Goal: Complete application form

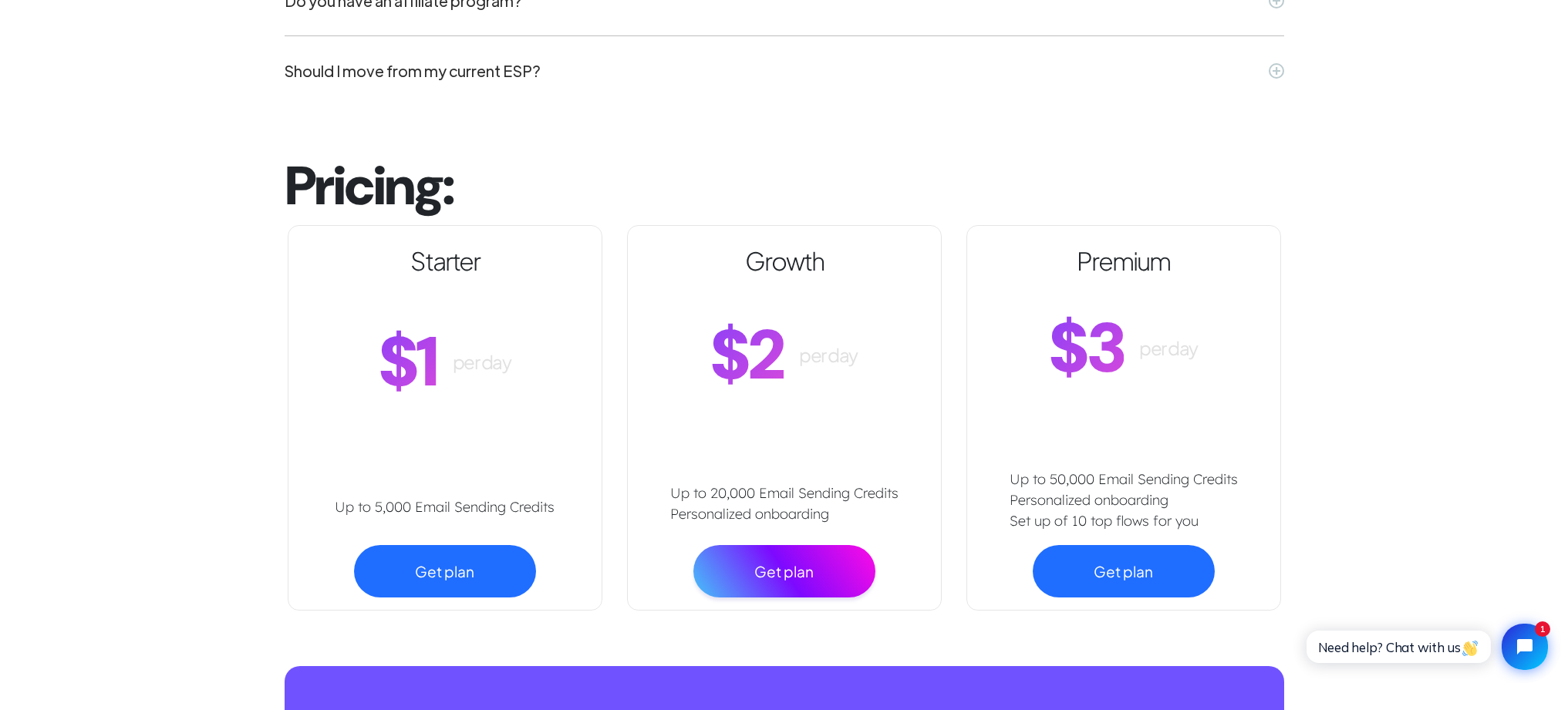
scroll to position [5282, 0]
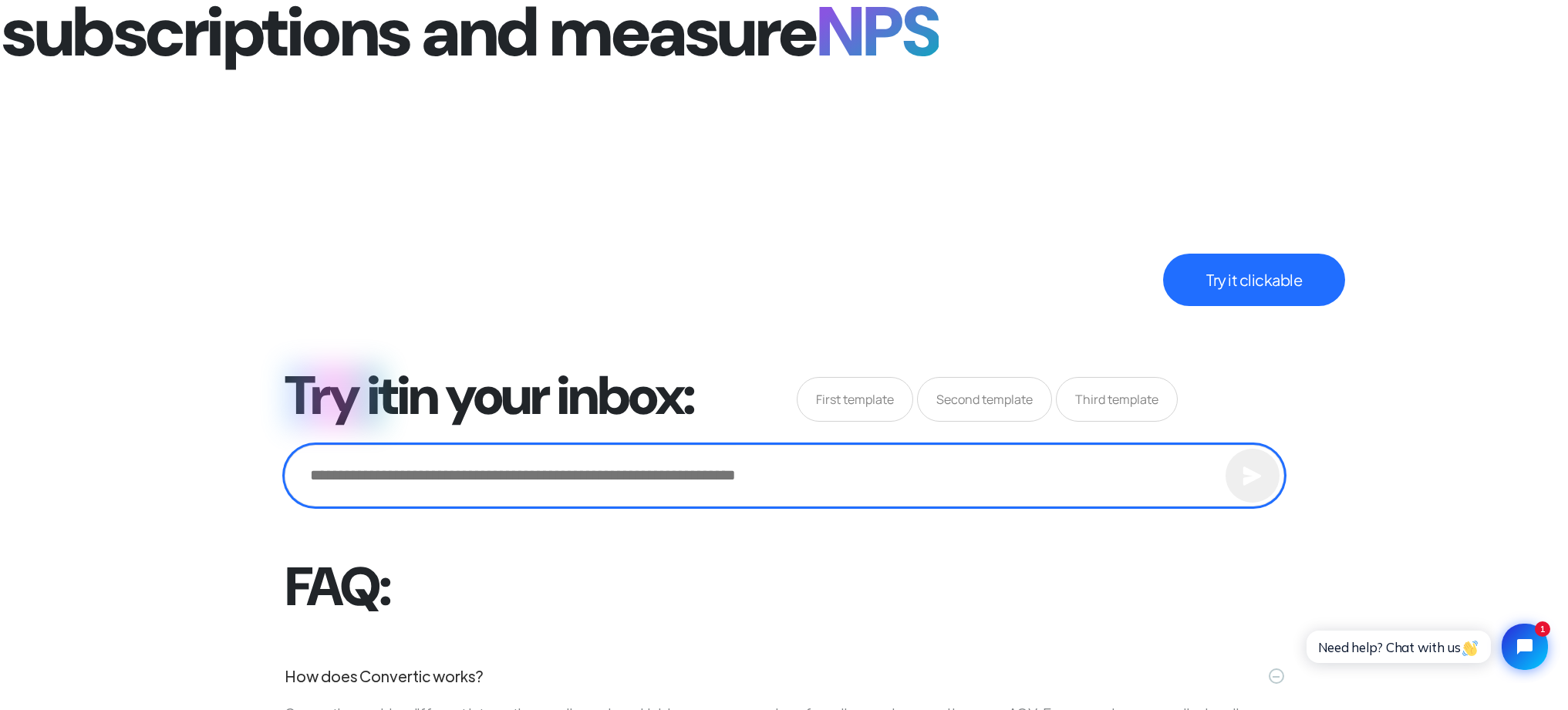
click at [0, 0] on input "email" at bounding box center [0, 0] width 0 height 0
type input "**********"
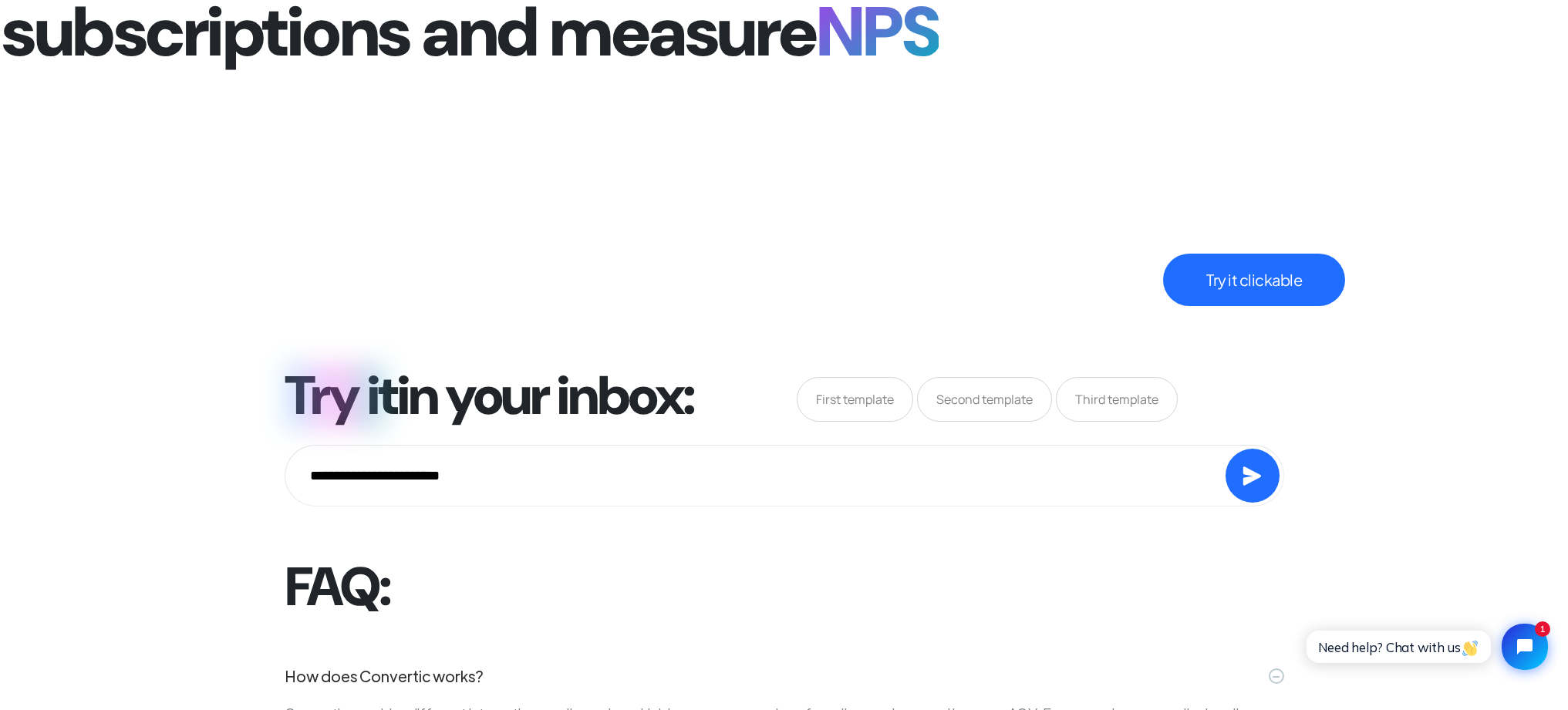
click at [0, 0] on icon "submit" at bounding box center [0, 0] width 0 height 0
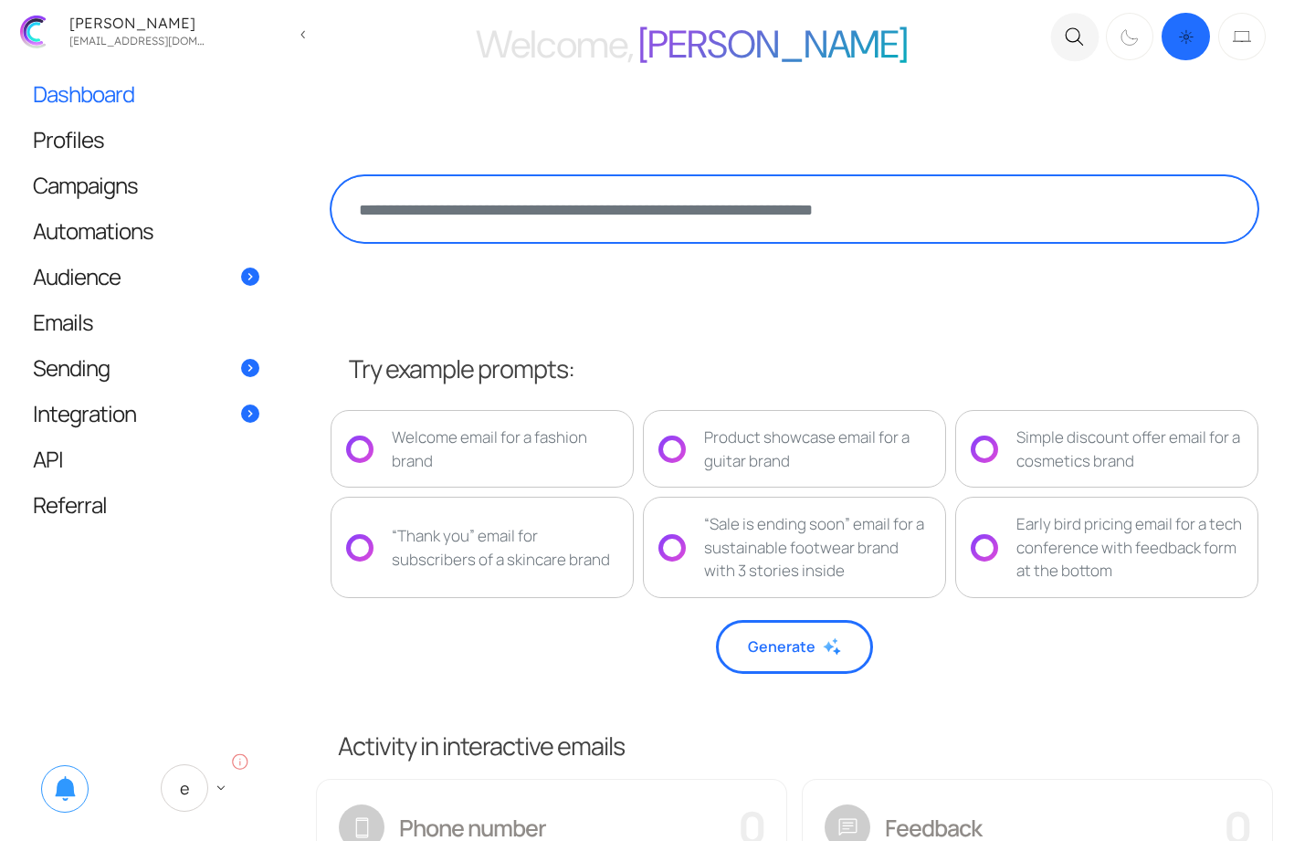
click at [631, 205] on textarea at bounding box center [795, 209] width 928 height 68
click at [754, 217] on textarea at bounding box center [795, 209] width 928 height 68
